Goal: Navigation & Orientation: Find specific page/section

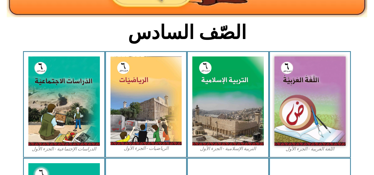
scroll to position [136, 0]
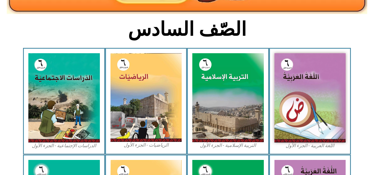
click at [293, 95] on img at bounding box center [309, 97] width 71 height 89
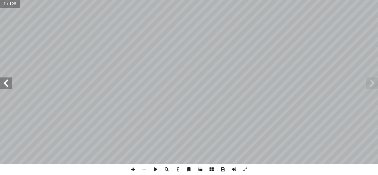
click at [5, 80] on span at bounding box center [6, 83] width 12 height 12
click at [9, 83] on span at bounding box center [6, 83] width 12 height 12
click at [6, 81] on span at bounding box center [6, 83] width 12 height 12
click at [9, 83] on span at bounding box center [6, 83] width 12 height 12
click at [5, 82] on span at bounding box center [6, 83] width 12 height 12
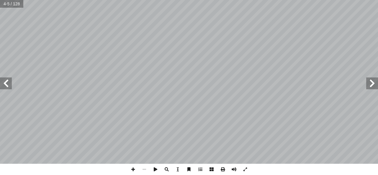
click at [5, 84] on span at bounding box center [6, 83] width 12 height 12
click at [4, 84] on span at bounding box center [6, 83] width 12 height 12
click at [4, 83] on span at bounding box center [6, 83] width 12 height 12
click at [6, 84] on span at bounding box center [6, 83] width 12 height 12
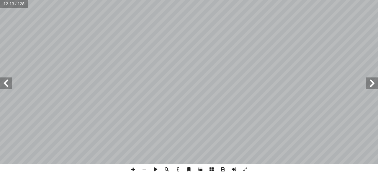
click at [5, 84] on span at bounding box center [6, 83] width 12 height 12
click at [8, 83] on span at bounding box center [6, 83] width 12 height 12
click at [5, 83] on span at bounding box center [6, 83] width 12 height 12
click at [7, 84] on span at bounding box center [6, 83] width 12 height 12
